Goal: Browse casually: Explore the website without a specific task or goal

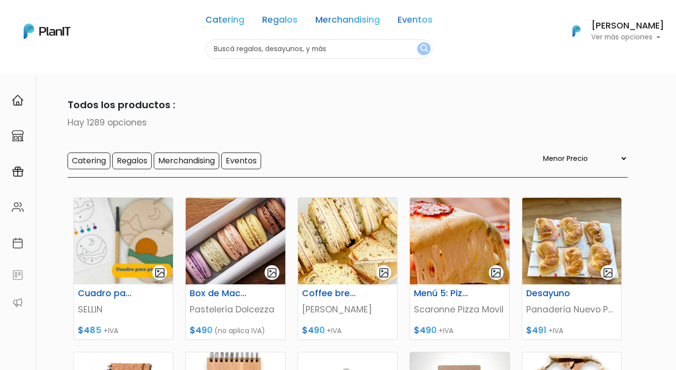
select select "0"
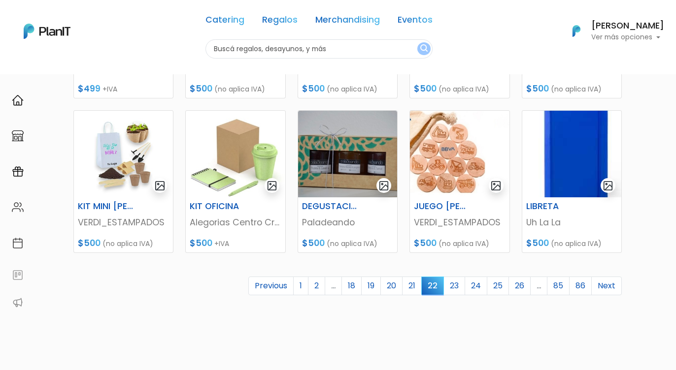
scroll to position [398, 0]
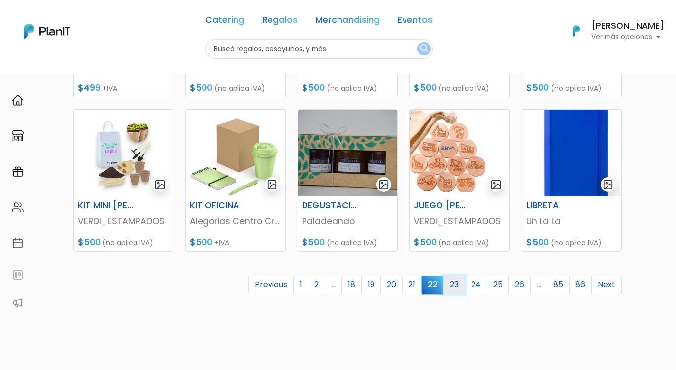
click at [455, 281] on link "23" at bounding box center [454, 285] width 22 height 19
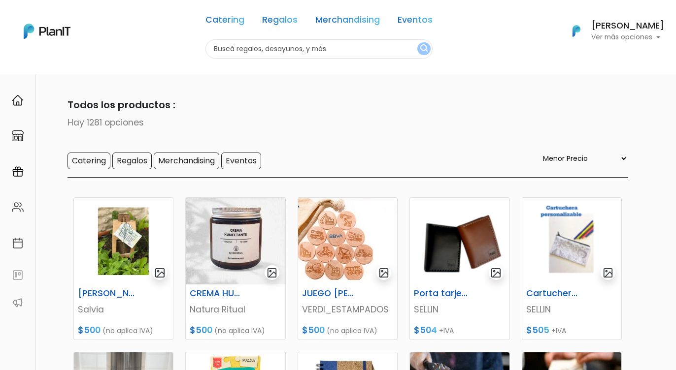
select select "0"
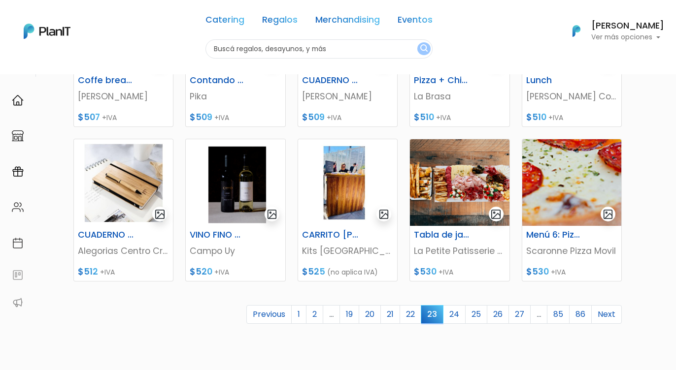
scroll to position [382, 0]
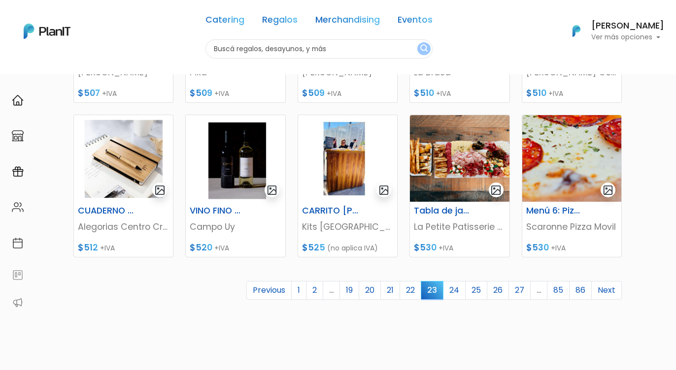
scroll to position [393, 0]
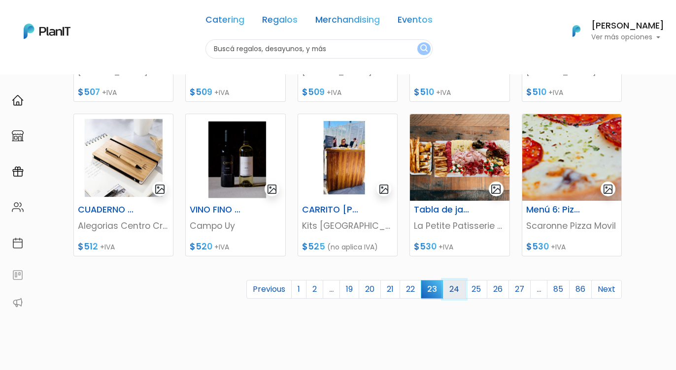
click at [455, 290] on link "24" at bounding box center [454, 289] width 23 height 19
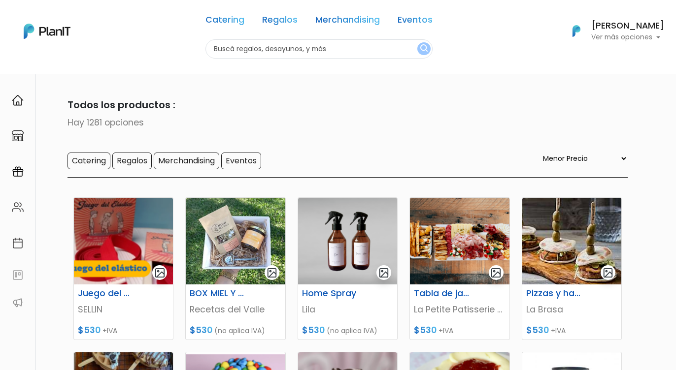
select select "0"
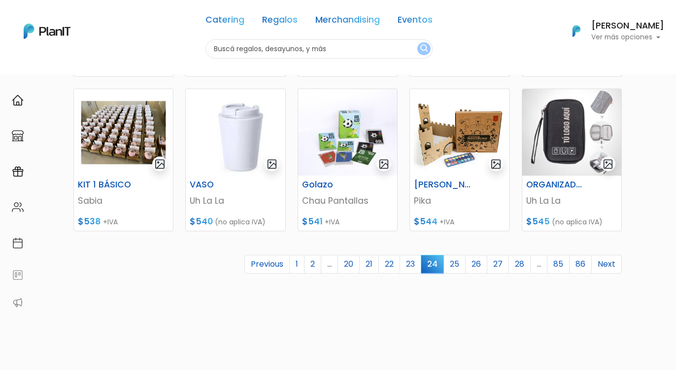
scroll to position [421, 0]
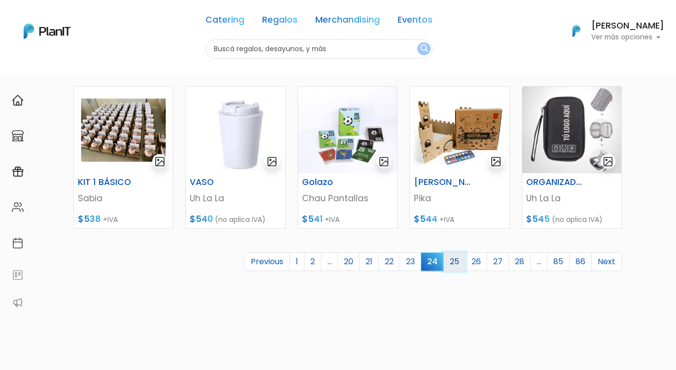
click at [455, 262] on link "25" at bounding box center [454, 262] width 22 height 19
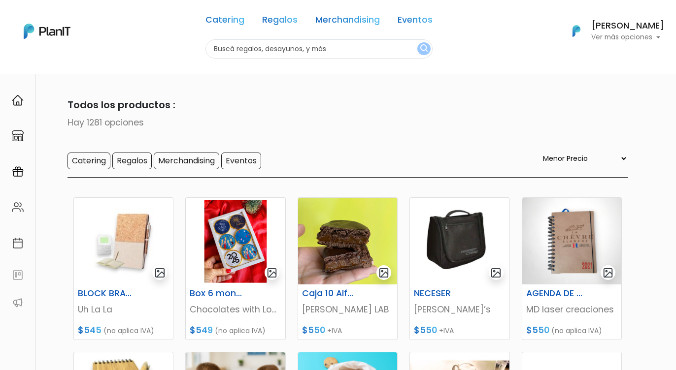
select select "0"
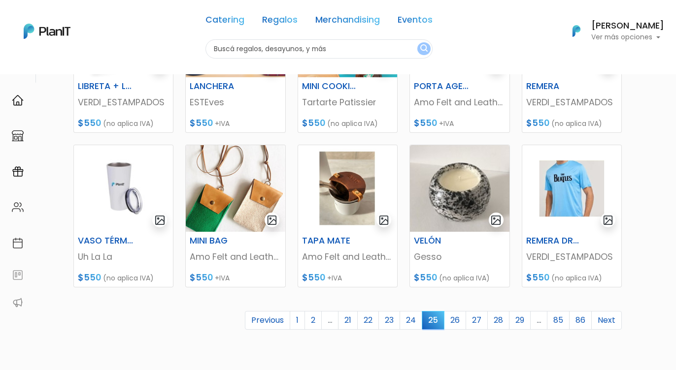
scroll to position [363, 0]
